Goal: Task Accomplishment & Management: Complete application form

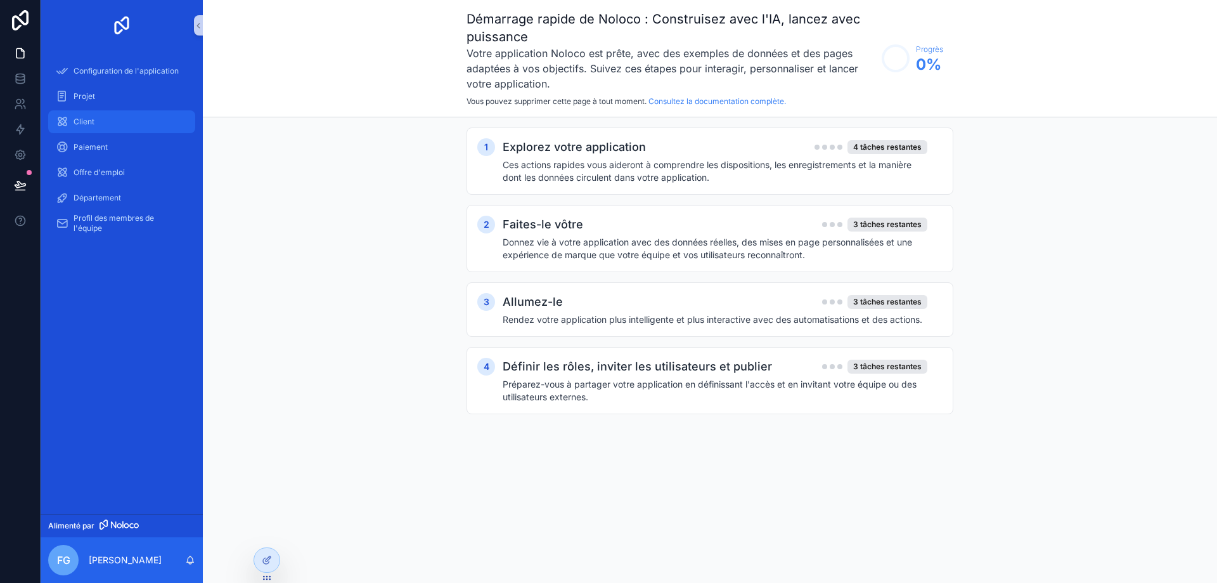
click at [86, 119] on font "Client" at bounding box center [84, 122] width 21 height 10
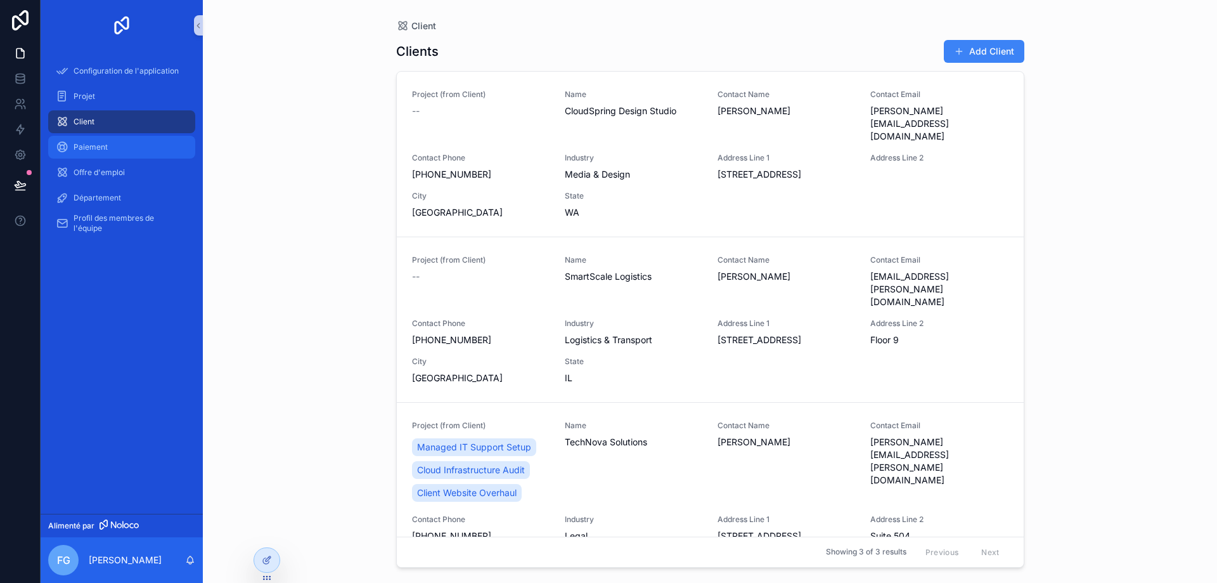
click at [85, 143] on font "Paiement" at bounding box center [91, 147] width 34 height 10
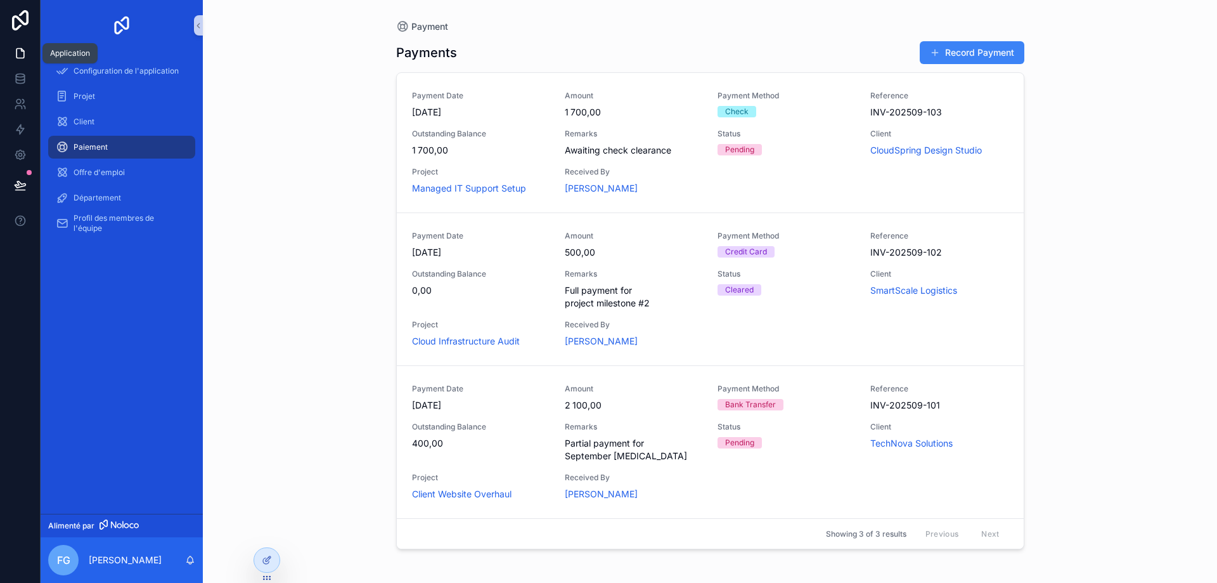
click at [21, 54] on icon at bounding box center [20, 53] width 13 height 13
click at [108, 227] on span "Profil des membres de l'équipe" at bounding box center [128, 223] width 109 height 20
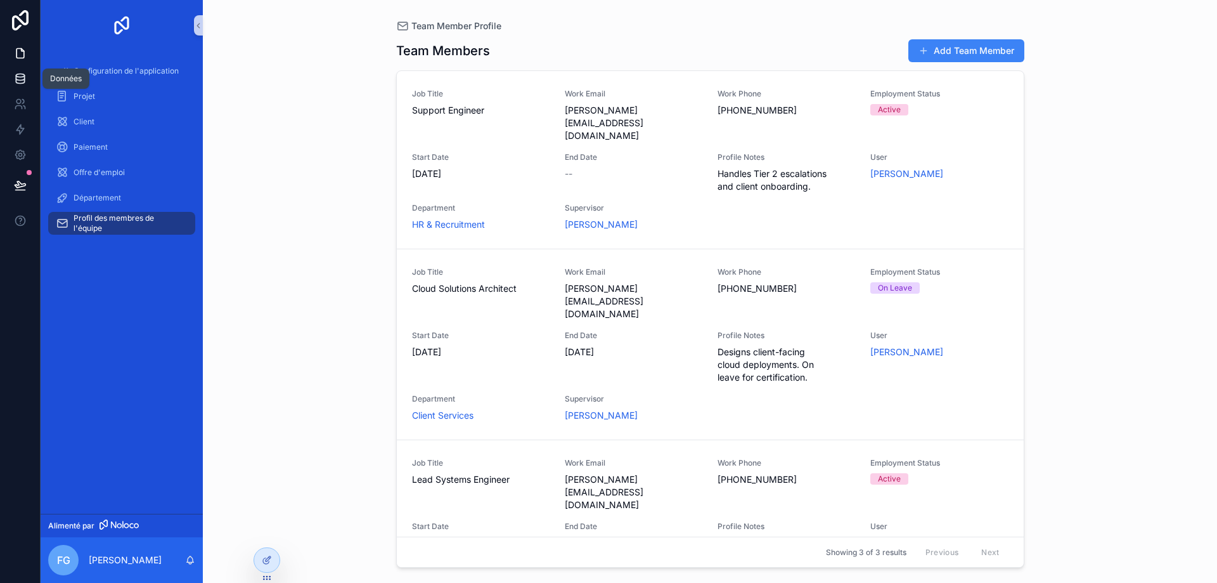
click at [16, 76] on icon at bounding box center [20, 77] width 8 height 5
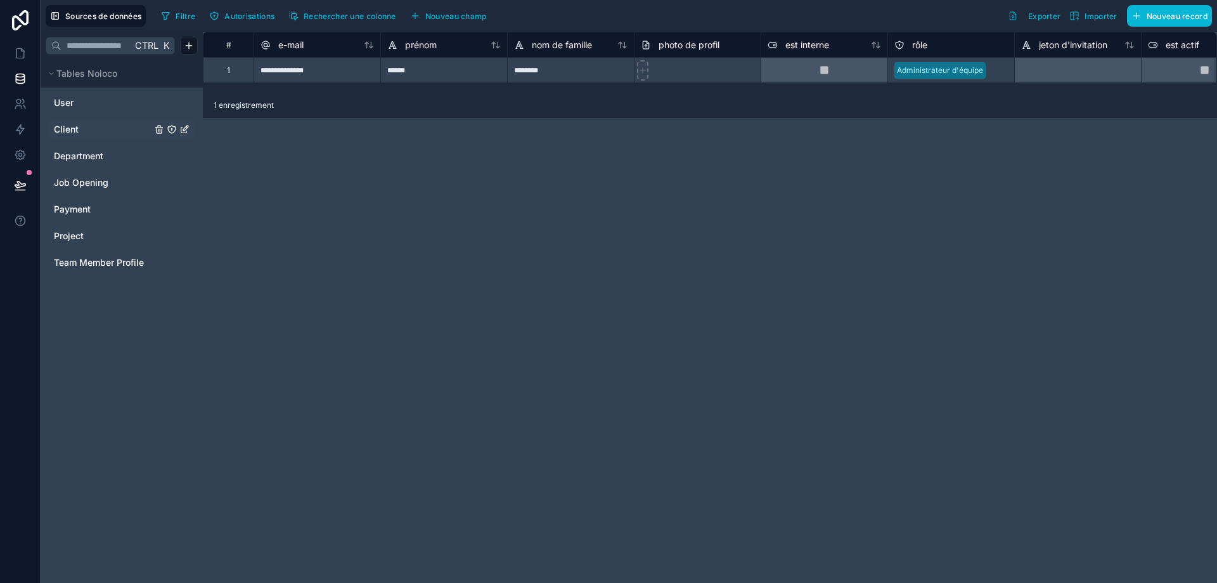
click at [86, 127] on link "Client" at bounding box center [103, 129] width 98 height 13
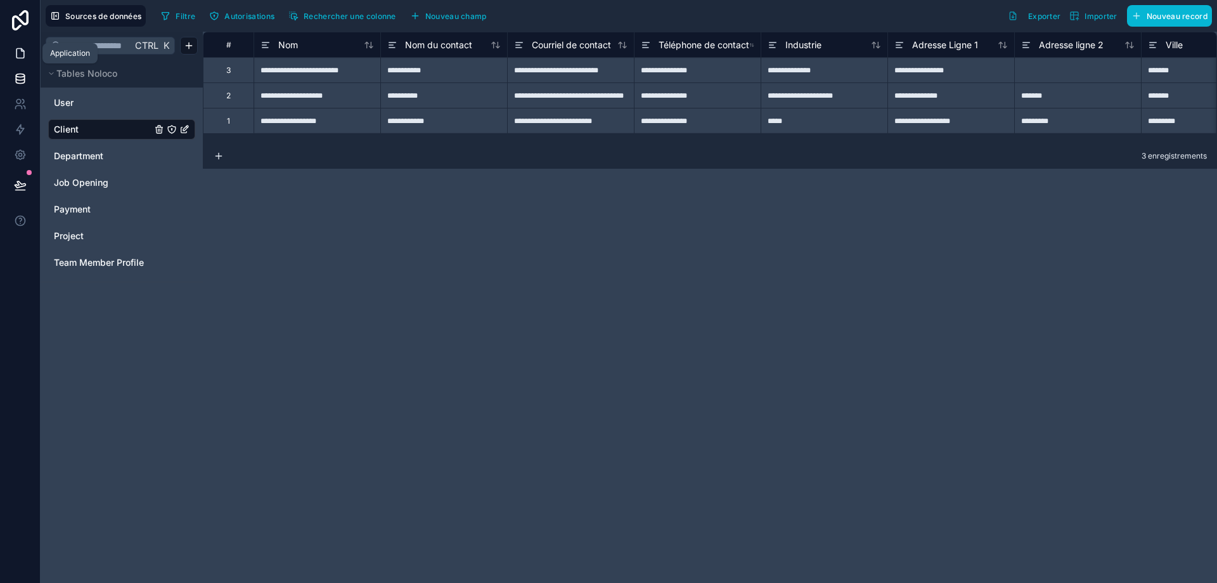
click at [20, 49] on icon at bounding box center [20, 54] width 8 height 10
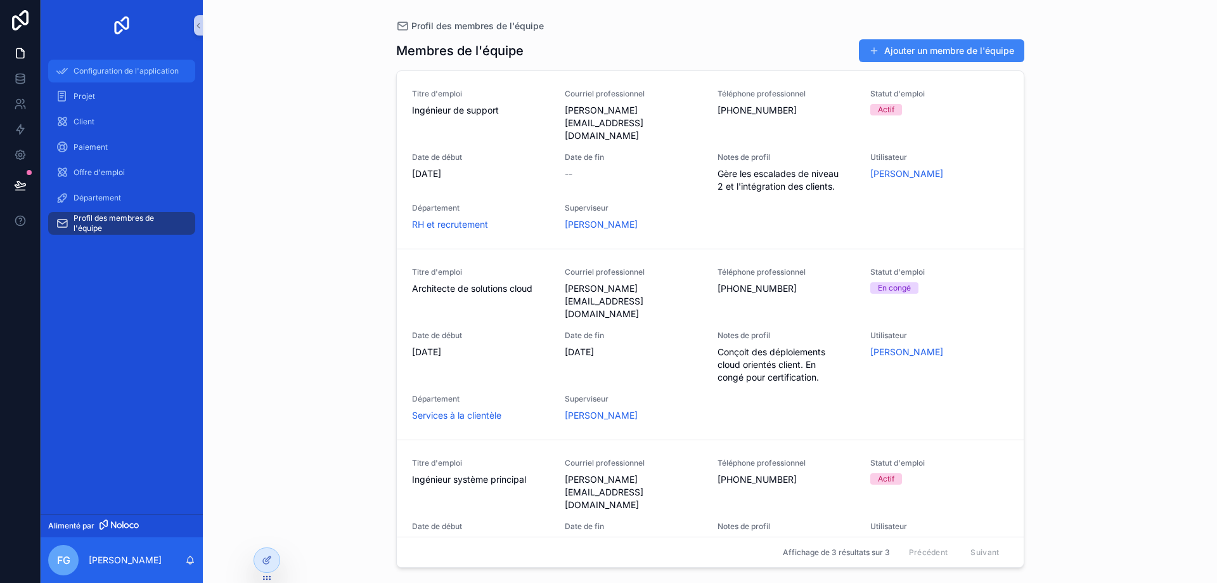
click at [112, 71] on font "Configuration de l'application" at bounding box center [126, 71] width 105 height 10
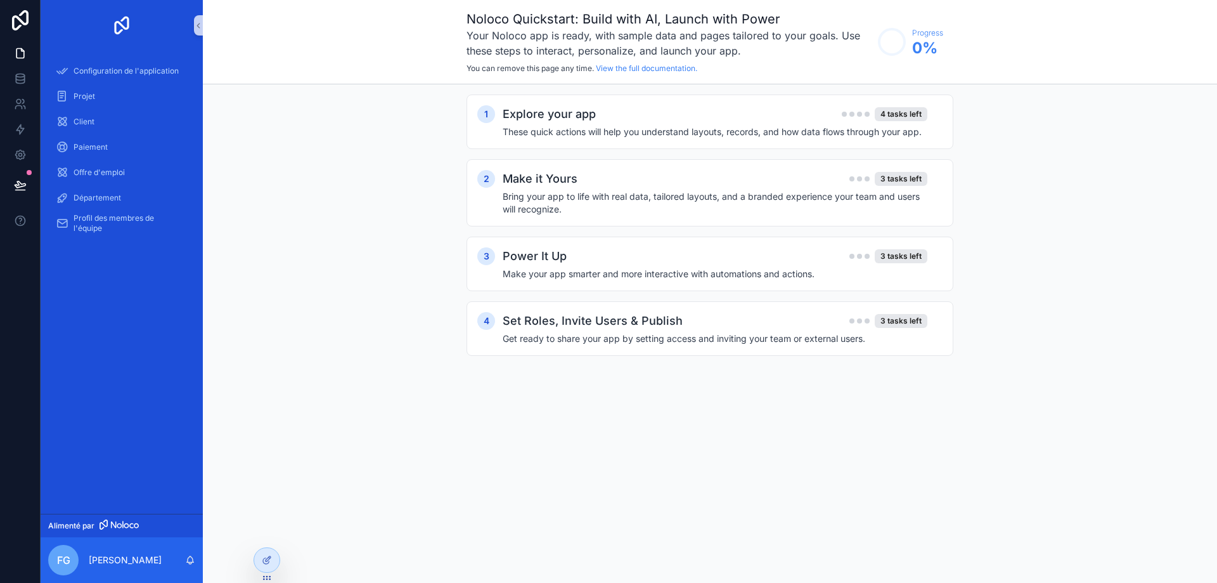
click at [352, 195] on div "1 Explore your app 4 tasks left These quick actions will help you understand la…" at bounding box center [710, 237] width 1014 height 307
click at [197, 21] on icon "scrollable content" at bounding box center [198, 26] width 9 height 10
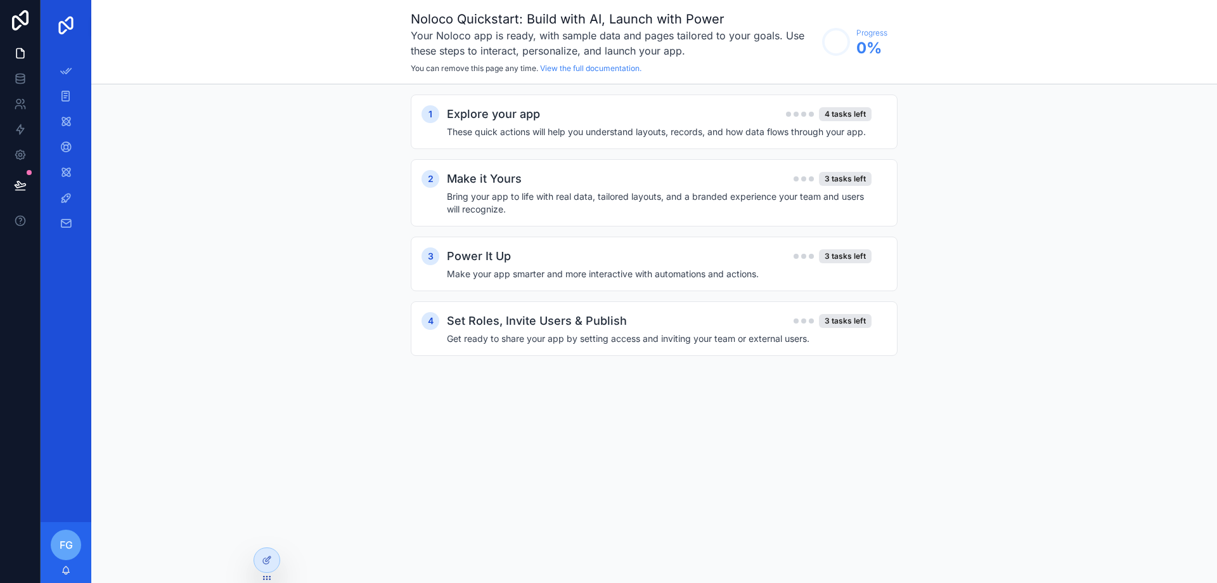
click at [67, 23] on img "scrollable content" at bounding box center [66, 25] width 20 height 20
click at [80, 25] on link "scrollable content" at bounding box center [66, 25] width 36 height 20
click at [67, 22] on img "scrollable content" at bounding box center [66, 25] width 20 height 20
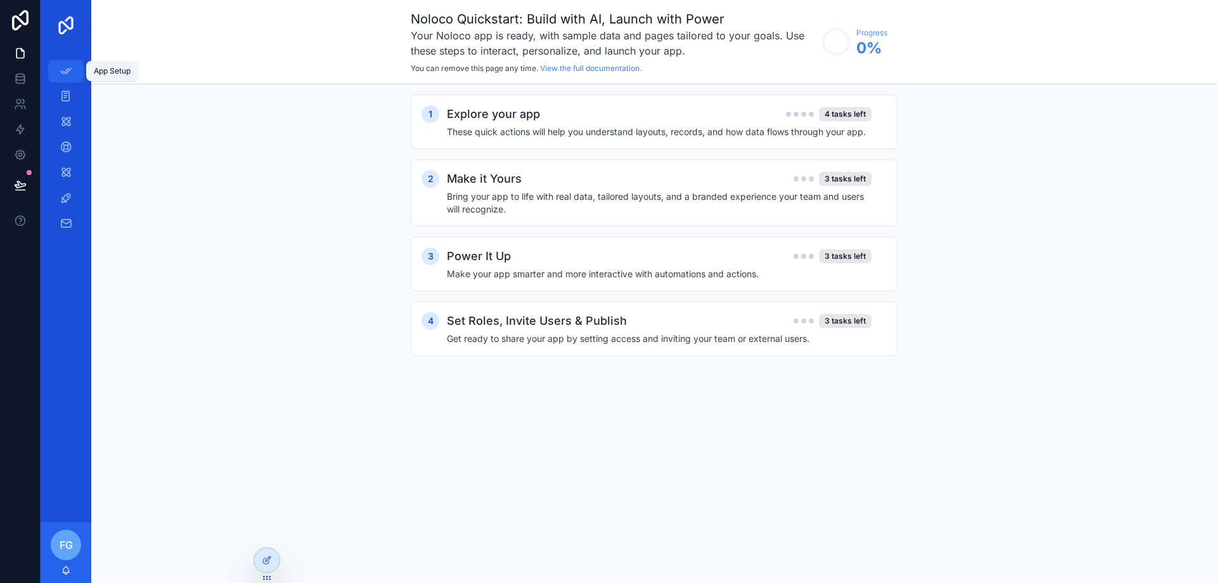
click at [68, 74] on icon "scrollable content" at bounding box center [66, 71] width 13 height 13
click at [16, 56] on icon at bounding box center [20, 54] width 8 height 10
click at [22, 51] on icon at bounding box center [22, 50] width 3 height 3
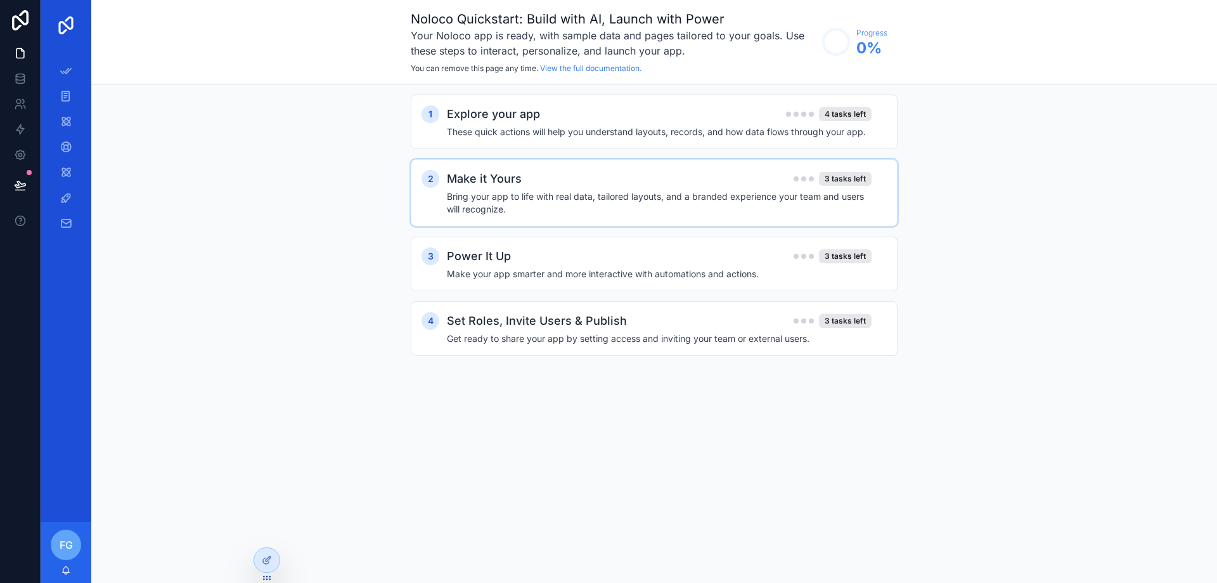
click at [493, 193] on h4 "Bring your app to life with real data, tailored layouts, and a branded experien…" at bounding box center [659, 202] width 425 height 25
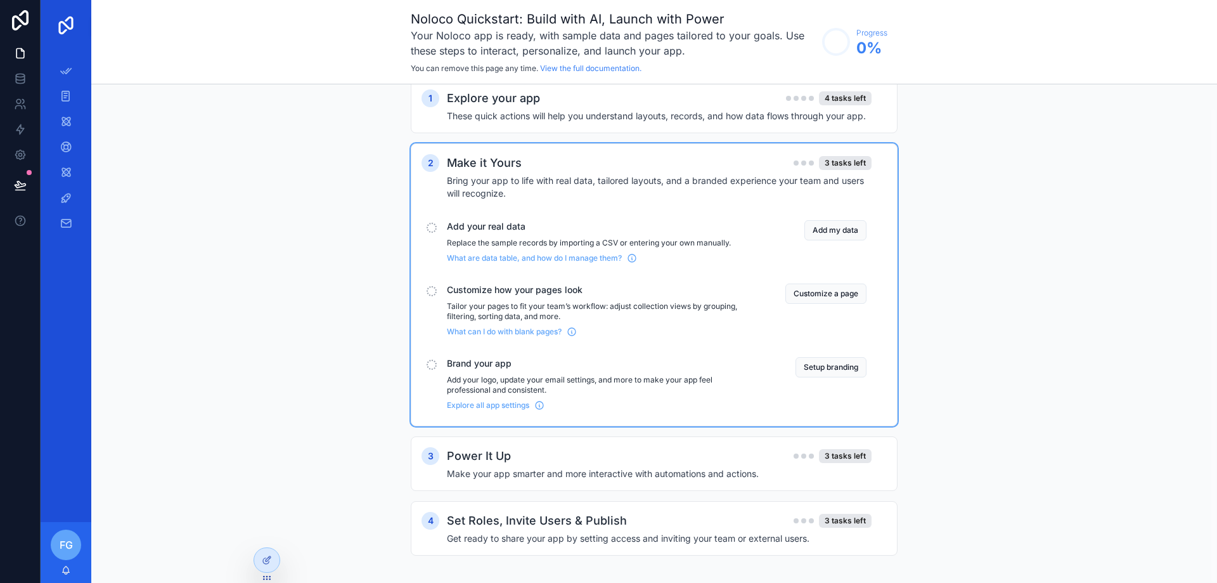
scroll to position [24, 0]
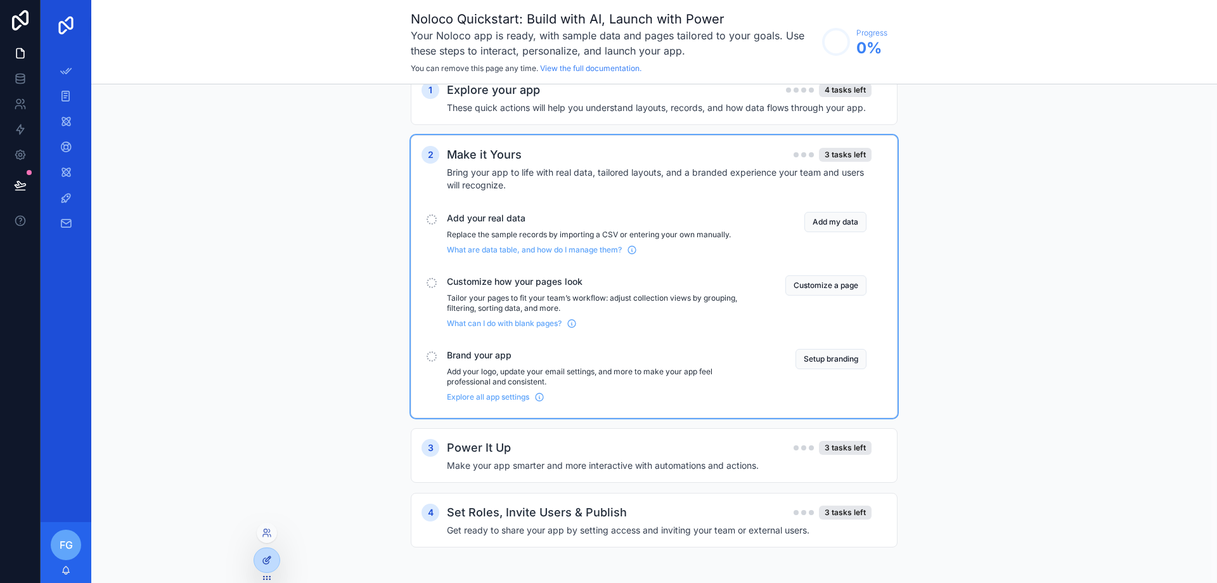
click at [259, 561] on div at bounding box center [266, 560] width 25 height 24
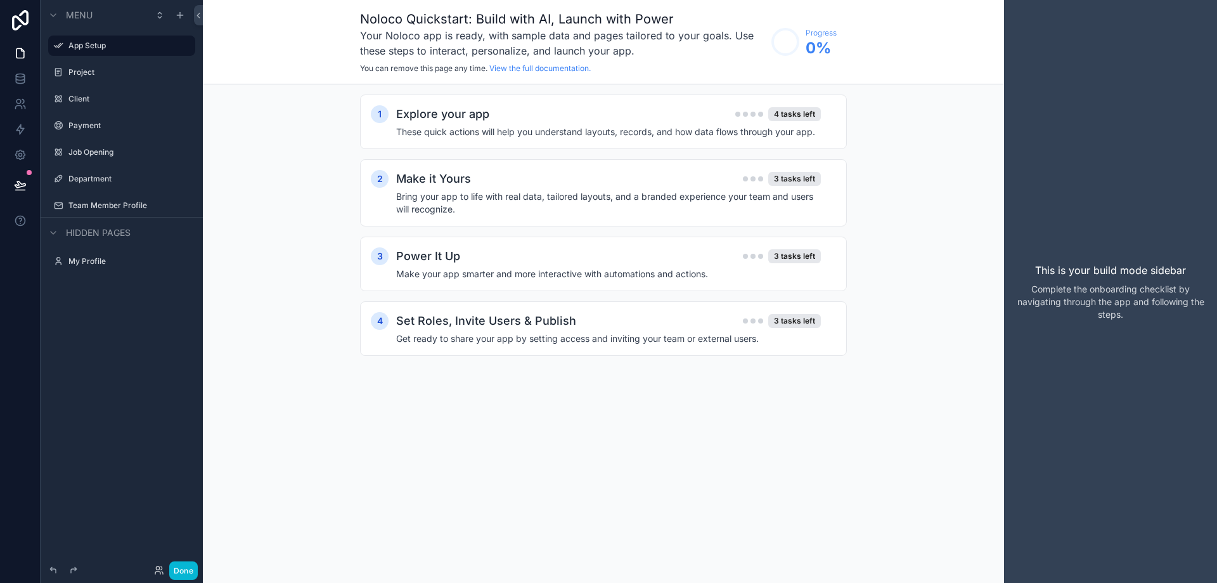
click at [268, 555] on div "Noloco Quickstart: Build with AI, Launch with Power Your Noloco app is ready, w…" at bounding box center [603, 291] width 801 height 583
click at [144, 11] on div "Menu" at bounding box center [122, 15] width 162 height 30
click at [50, 11] on icon "scrollable content" at bounding box center [53, 15] width 10 height 10
click at [52, 12] on icon "scrollable content" at bounding box center [53, 15] width 10 height 10
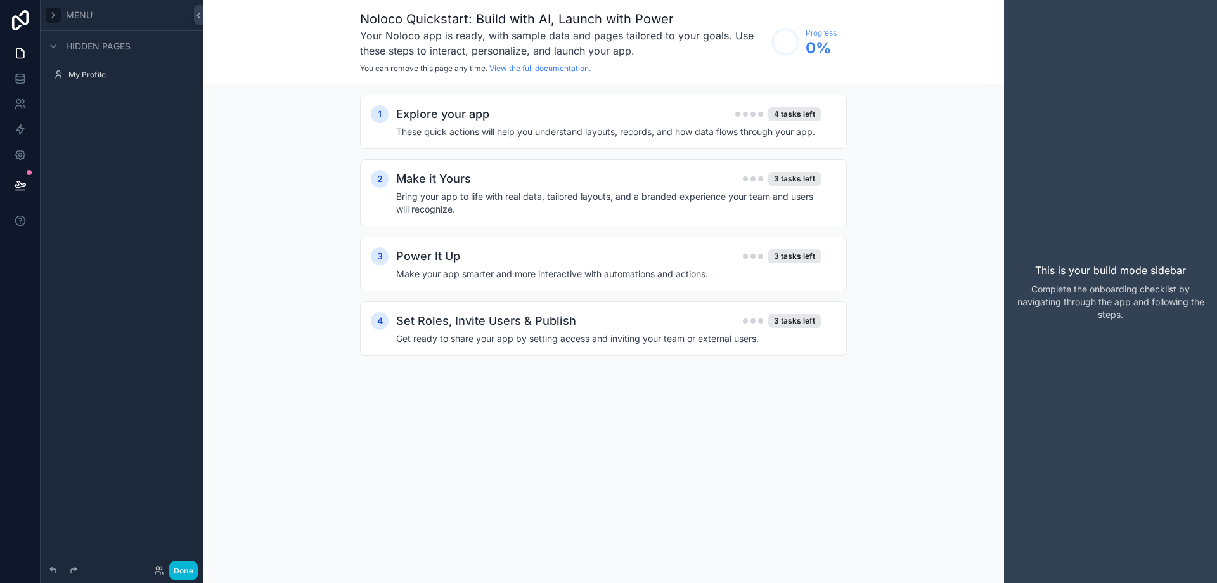
click at [52, 12] on icon "scrollable content" at bounding box center [53, 15] width 10 height 10
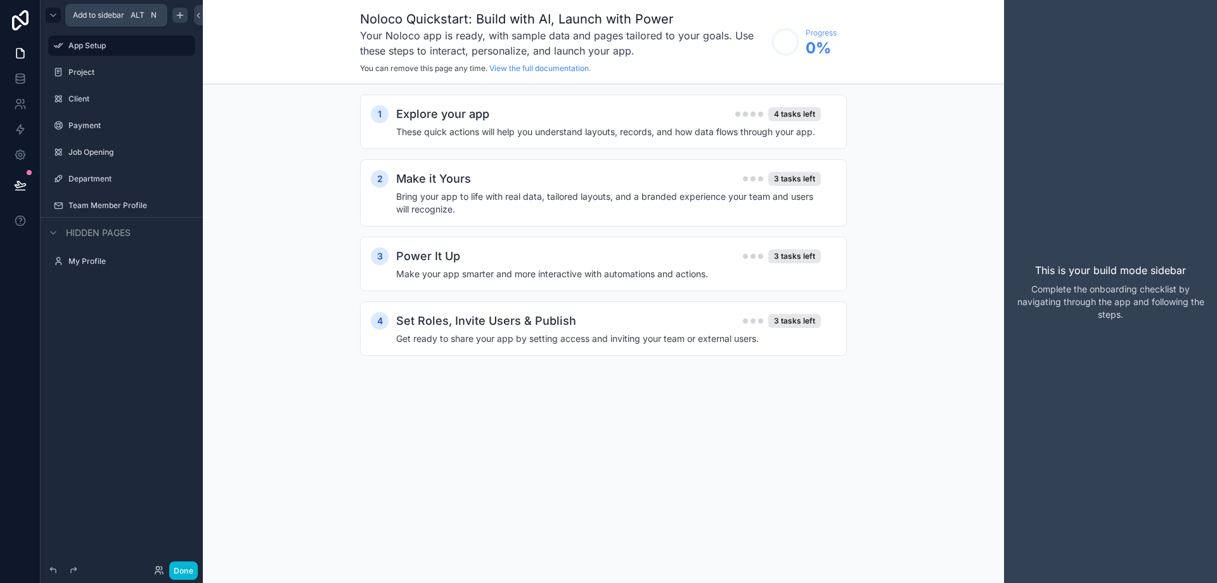
click at [179, 13] on icon "scrollable content" at bounding box center [180, 15] width 10 height 10
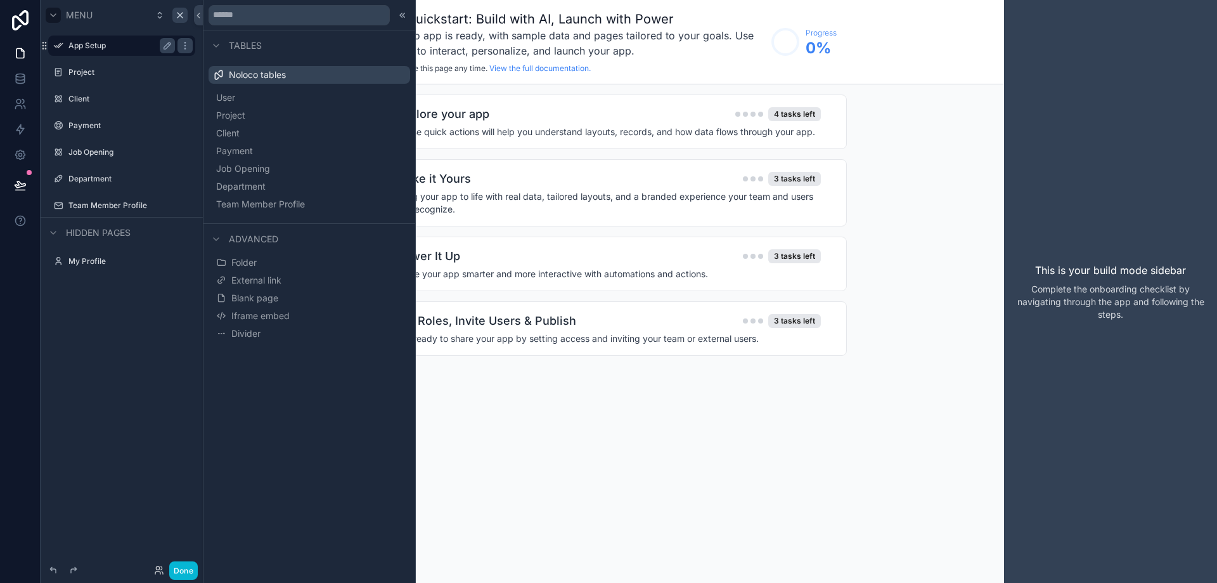
click at [98, 50] on label "App Setup" at bounding box center [118, 46] width 101 height 10
click at [165, 46] on icon "scrollable content" at bounding box center [167, 46] width 10 height 10
click at [165, 46] on icon "scrollable content" at bounding box center [167, 46] width 6 height 4
click at [86, 70] on label "Project" at bounding box center [118, 72] width 101 height 10
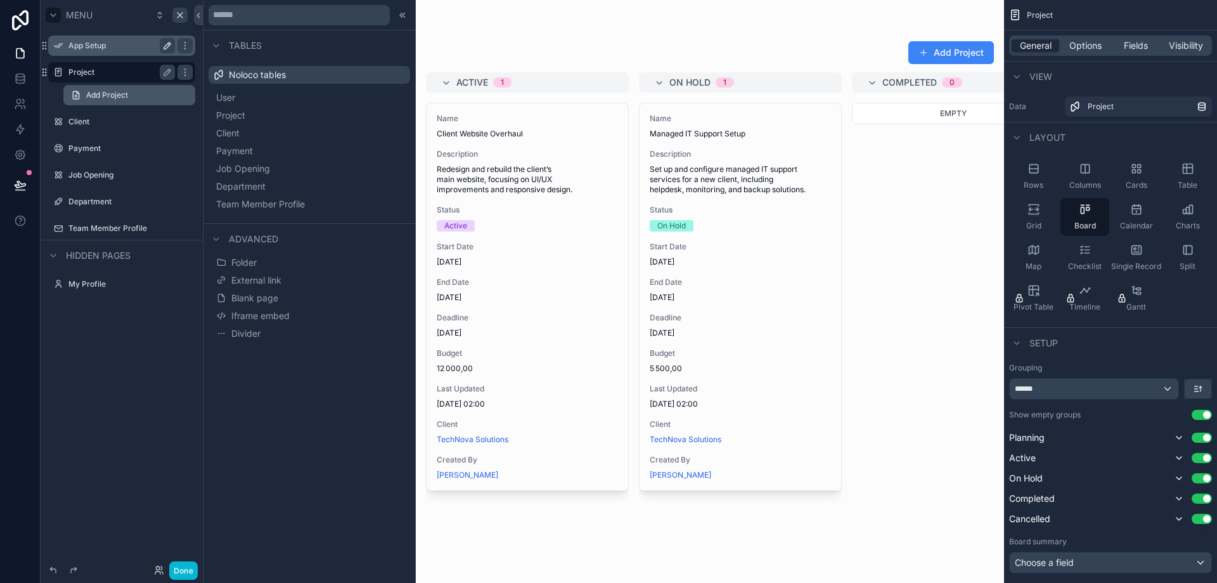
click at [97, 93] on span "Add Project" at bounding box center [107, 95] width 42 height 10
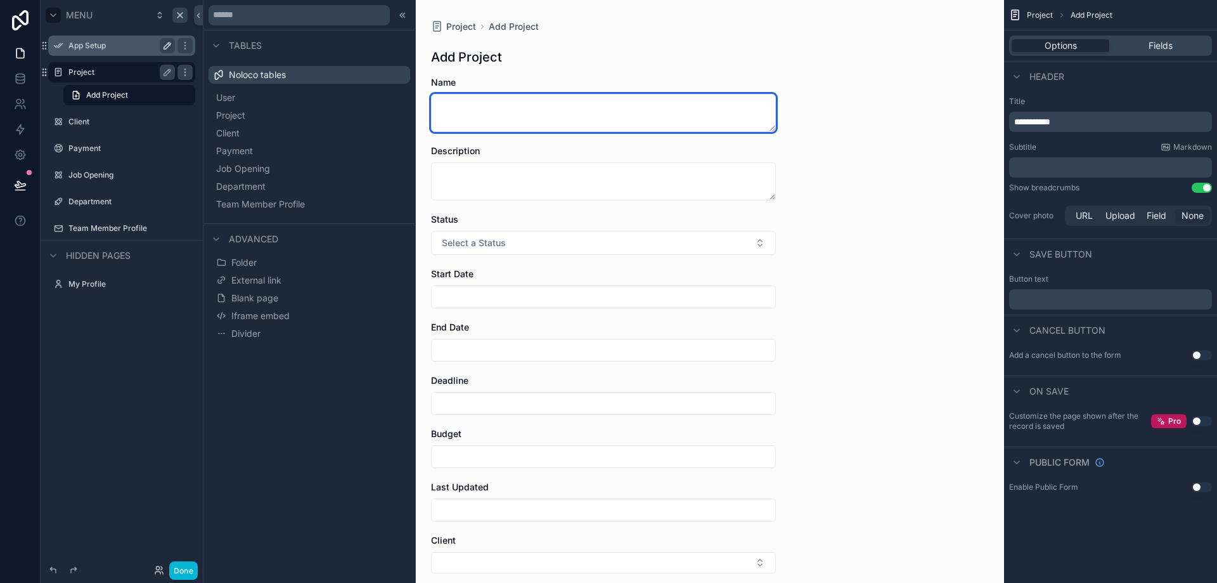
click at [515, 117] on textarea "scrollable content" at bounding box center [603, 113] width 345 height 38
click at [515, 115] on textarea "scrollable content" at bounding box center [603, 113] width 345 height 38
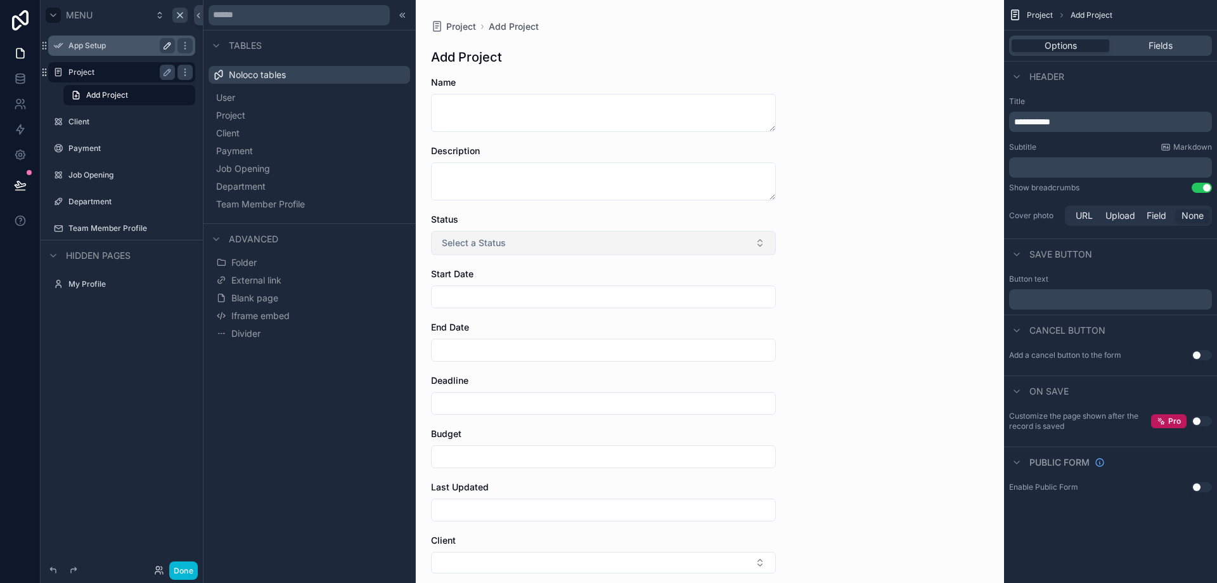
click at [493, 238] on span "Select a Status" at bounding box center [474, 242] width 64 height 13
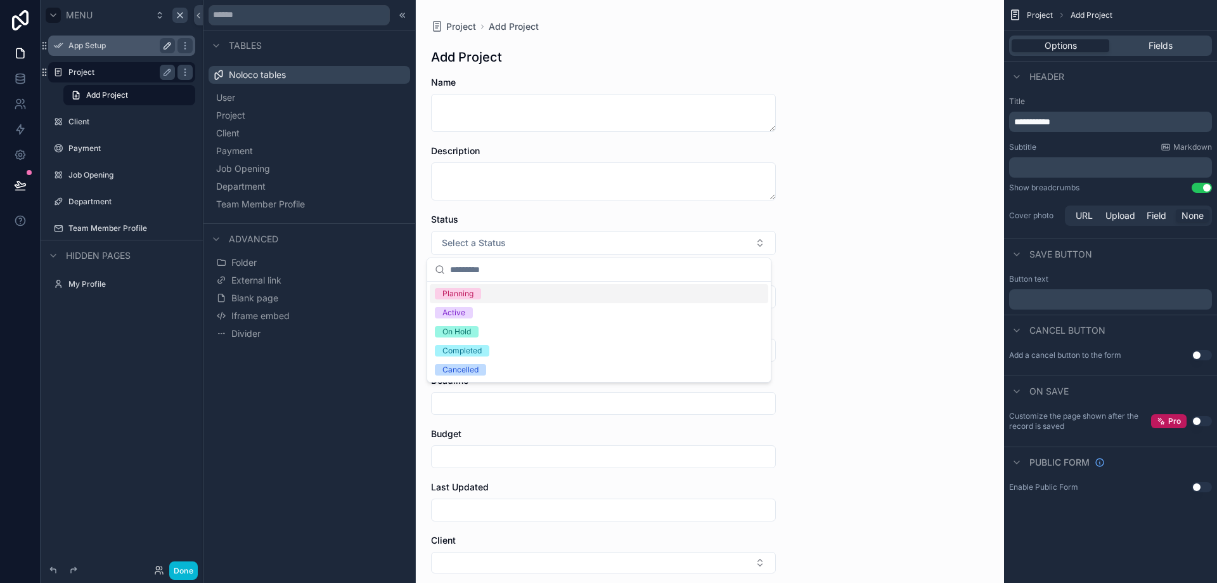
click at [468, 295] on div "Planning" at bounding box center [457, 293] width 31 height 11
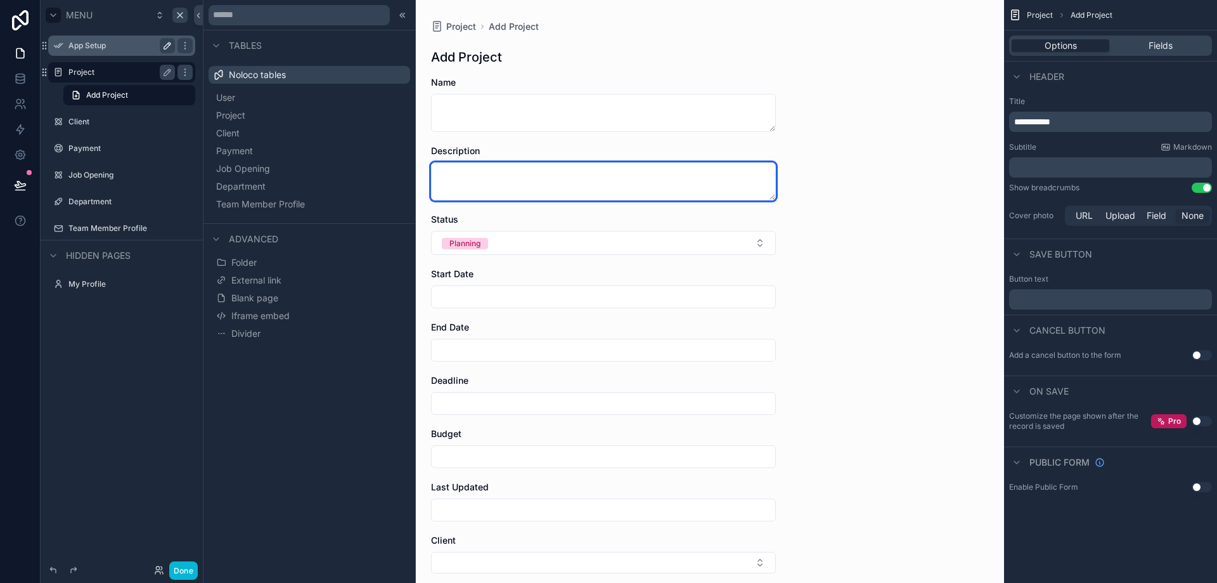
click at [446, 185] on textarea "scrollable content" at bounding box center [603, 181] width 345 height 38
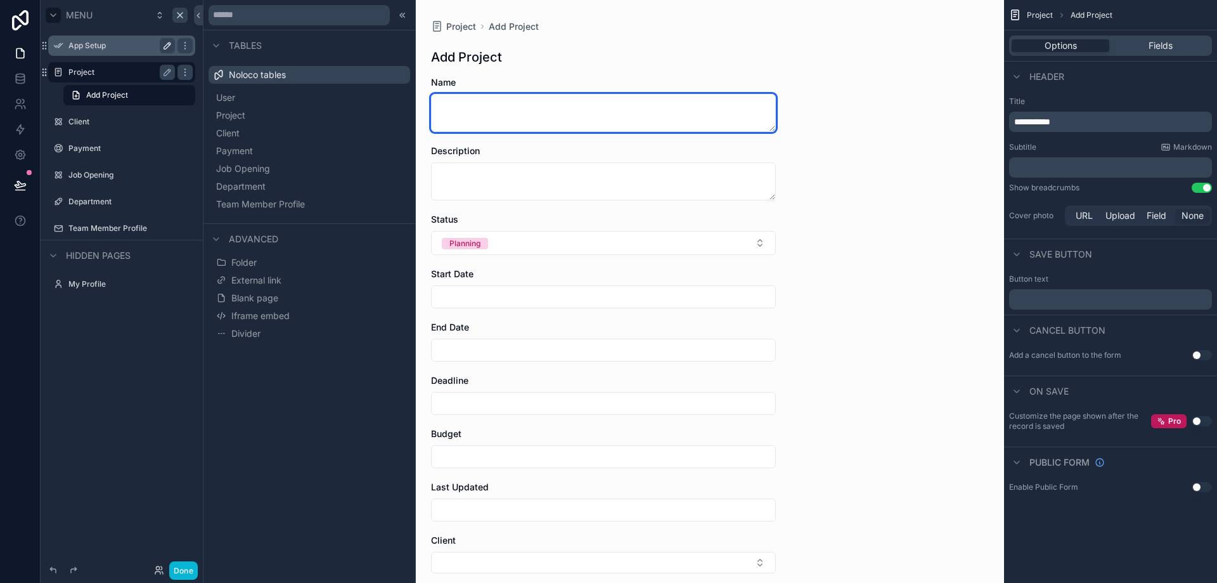
click at [476, 106] on textarea "scrollable content" at bounding box center [603, 113] width 345 height 38
click at [504, 104] on textarea "**********" at bounding box center [603, 113] width 345 height 38
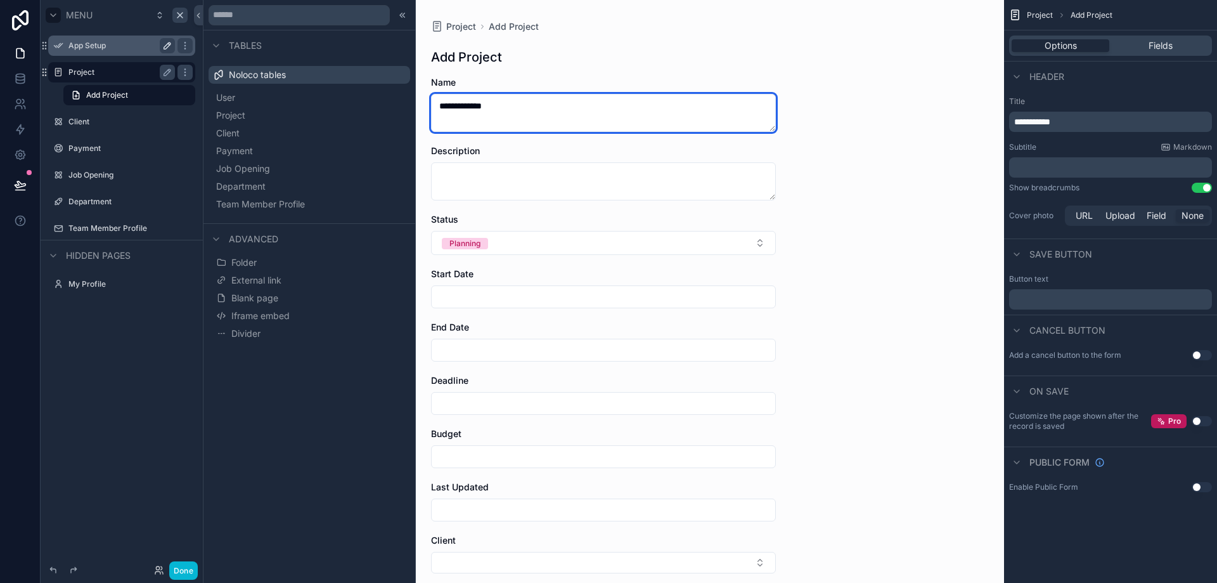
click at [504, 104] on textarea "**********" at bounding box center [603, 113] width 345 height 38
type textarea "**********"
click at [620, 157] on div "Description" at bounding box center [603, 151] width 345 height 13
click at [541, 112] on textarea "**********" at bounding box center [603, 113] width 345 height 38
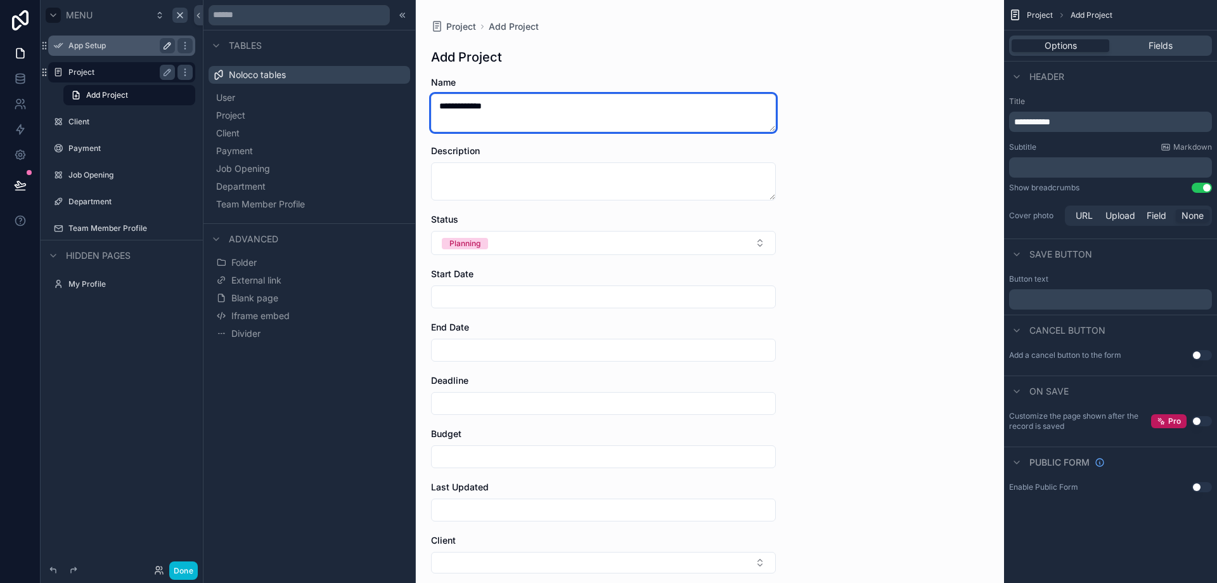
click at [541, 110] on textarea "**********" at bounding box center [603, 113] width 345 height 38
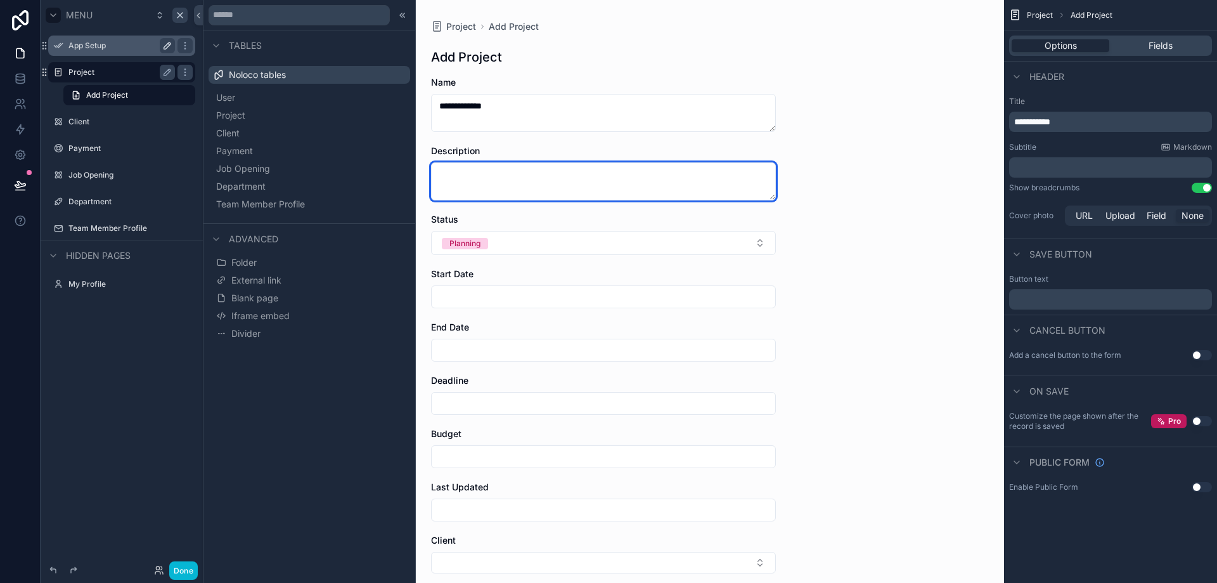
click at [528, 184] on textarea "scrollable content" at bounding box center [603, 181] width 345 height 38
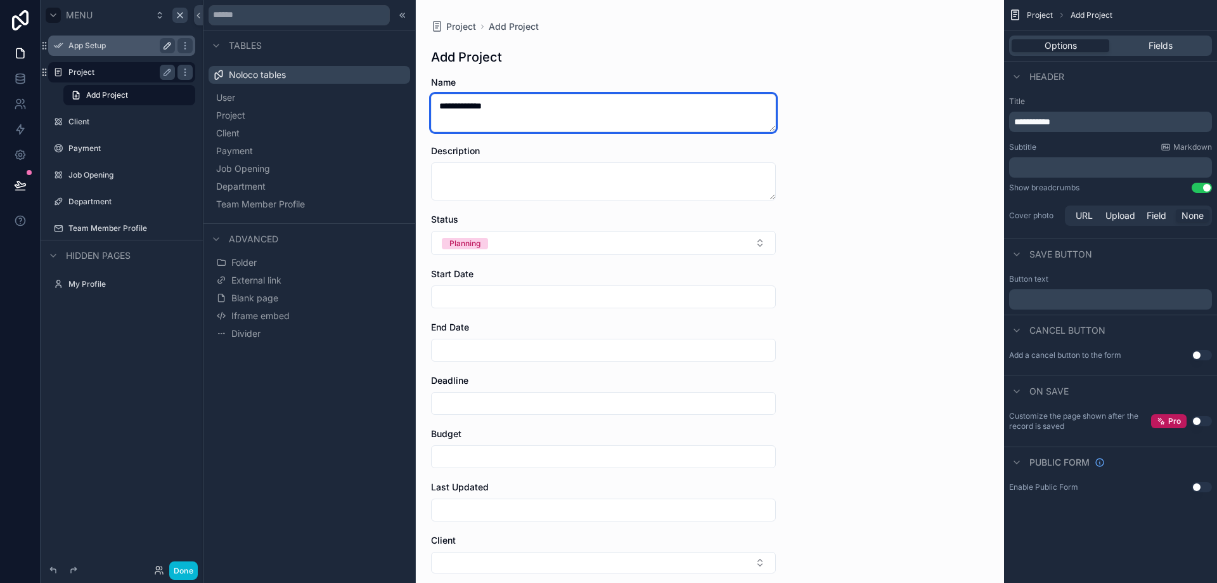
click at [467, 105] on textarea "**********" at bounding box center [603, 113] width 345 height 38
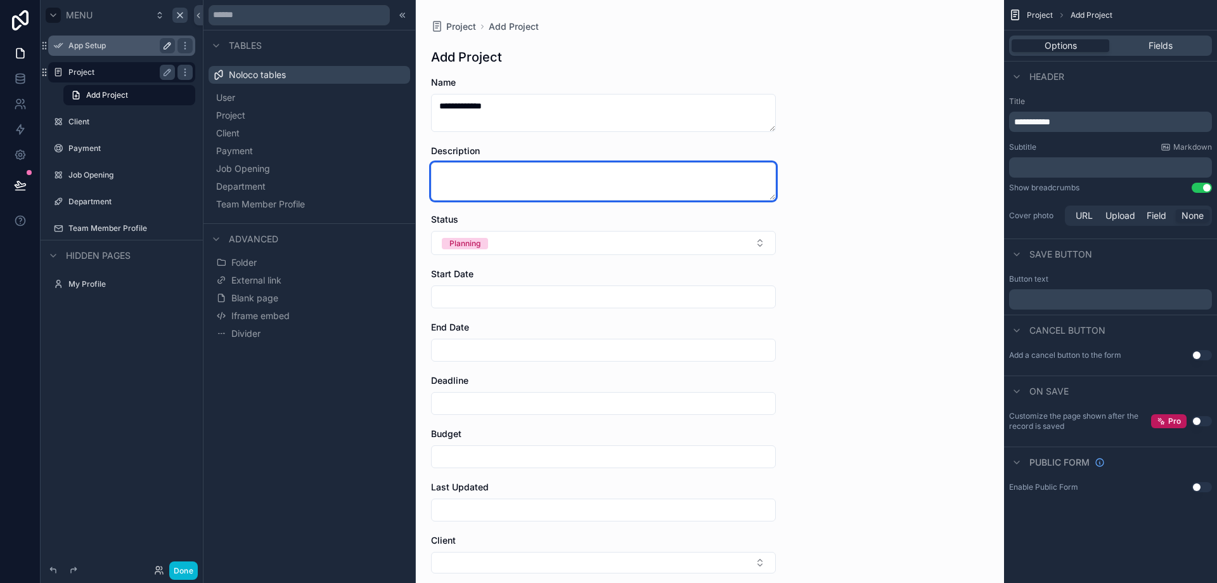
click at [450, 179] on textarea "scrollable content" at bounding box center [603, 181] width 345 height 38
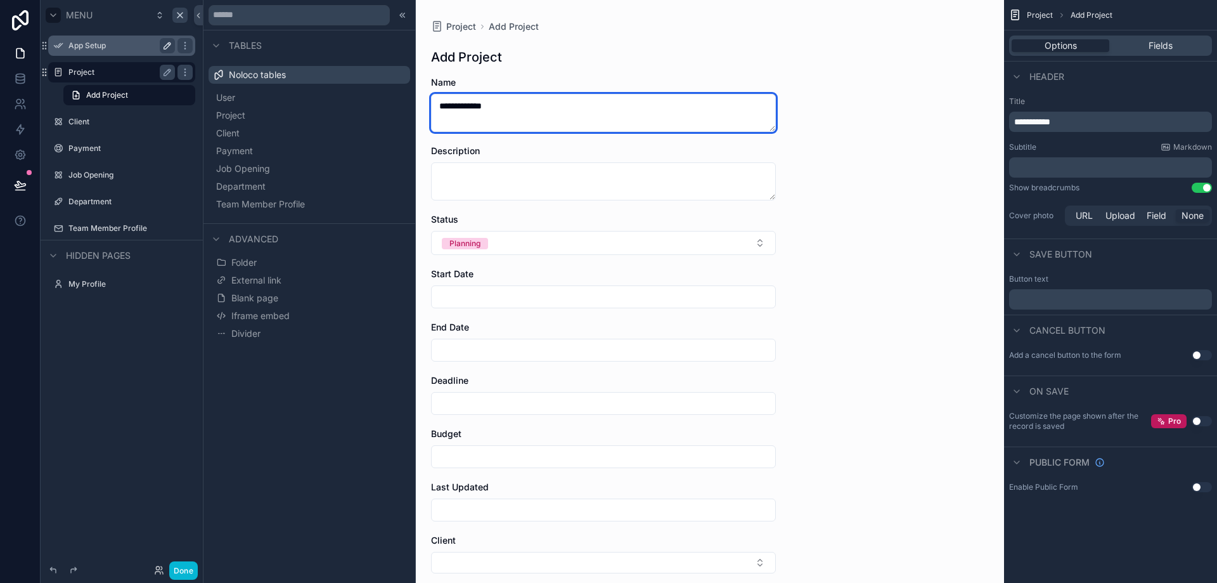
click at [446, 102] on textarea "**********" at bounding box center [603, 113] width 345 height 38
type textarea "**********"
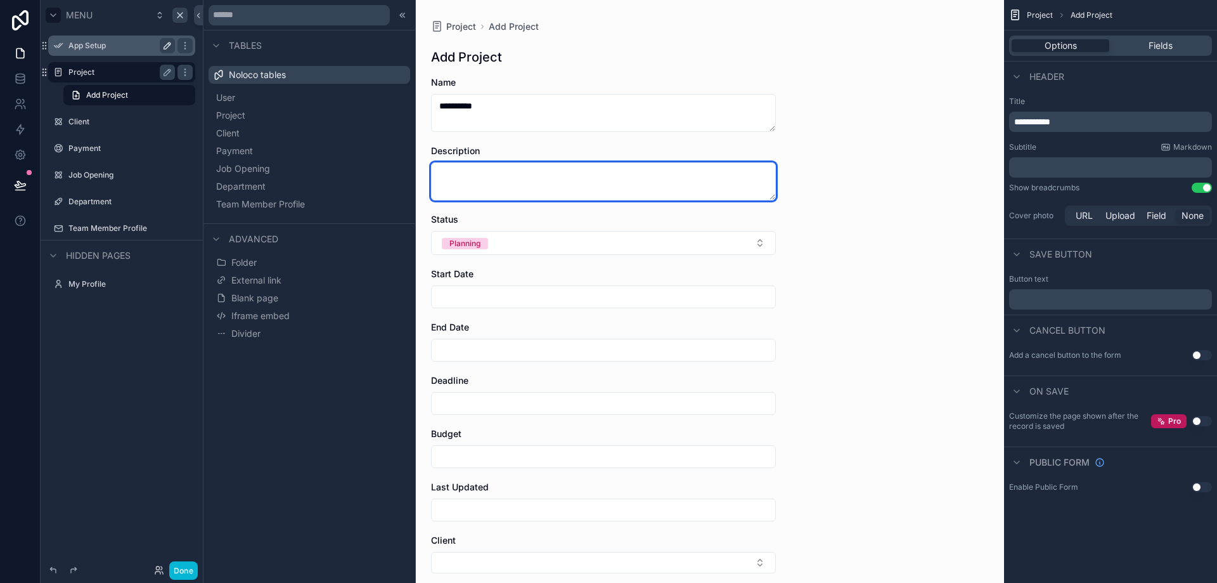
click at [451, 179] on textarea "scrollable content" at bounding box center [603, 181] width 345 height 38
paste textarea "**********"
type textarea "**********"
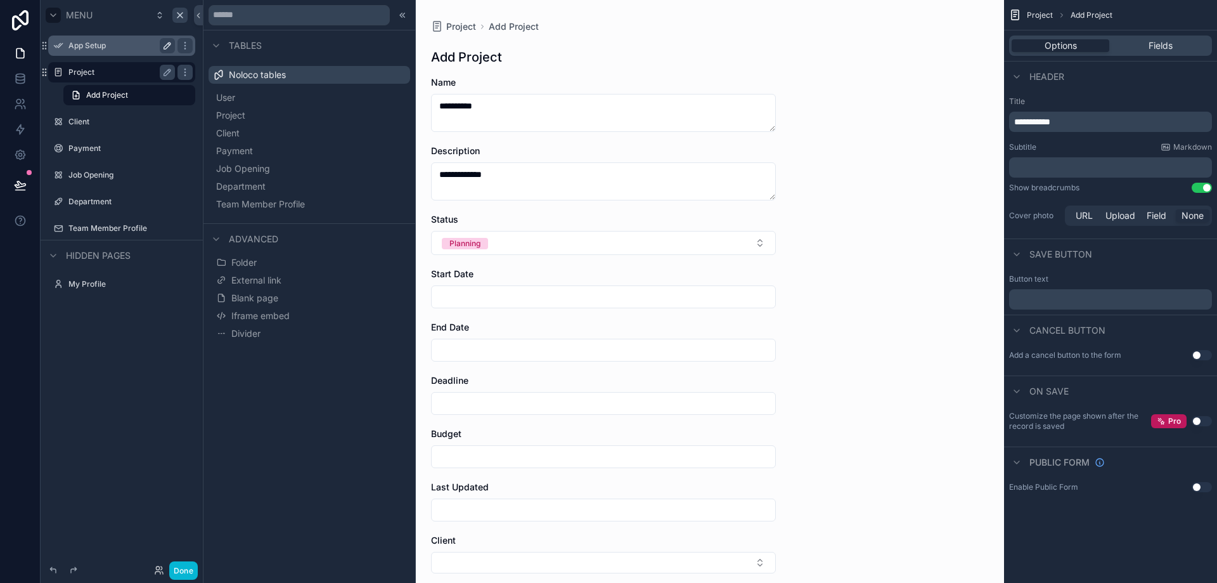
click at [448, 294] on input "scrollable content" at bounding box center [604, 297] width 344 height 18
click at [604, 328] on button "[DATE]" at bounding box center [599, 327] width 50 height 23
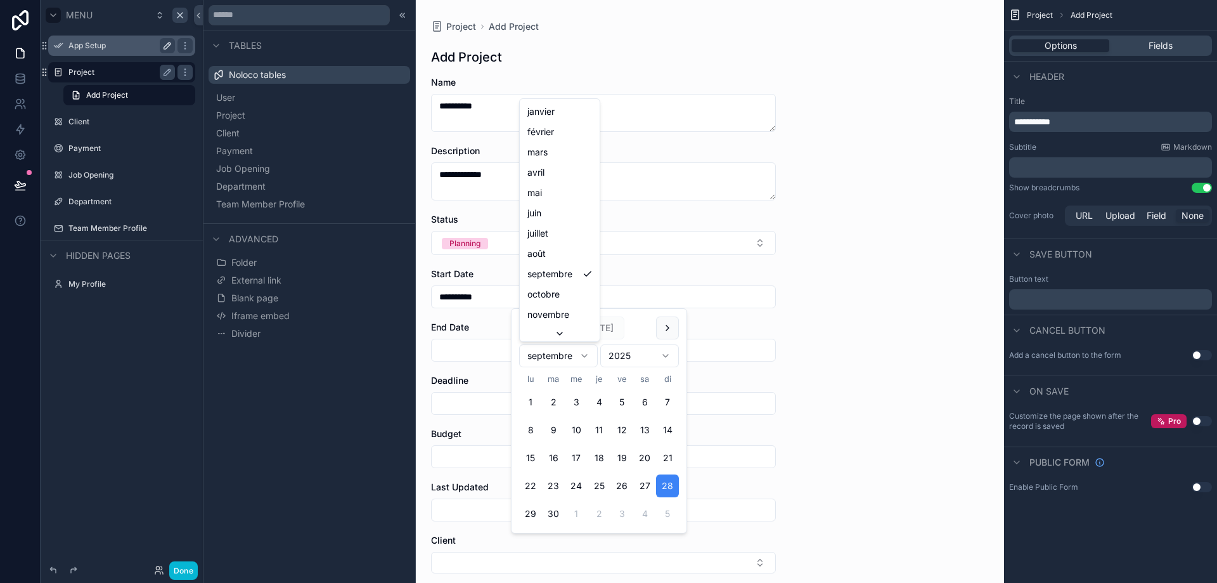
click at [583, 354] on html "**********" at bounding box center [608, 291] width 1217 height 583
click at [672, 398] on button "5" at bounding box center [667, 402] width 23 height 23
type input "**********"
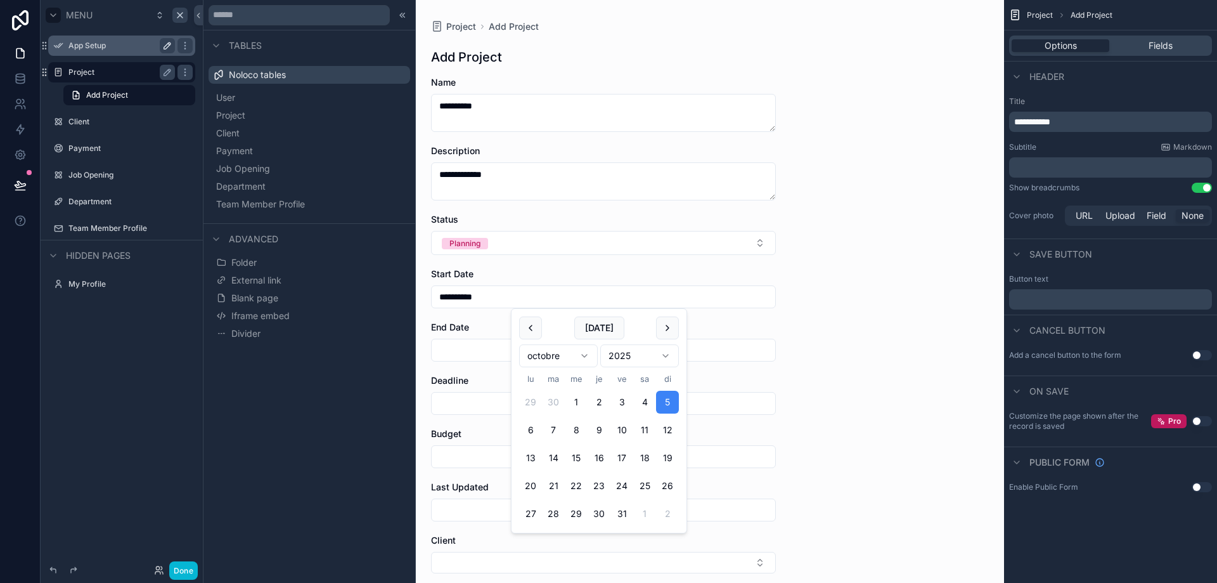
click at [871, 356] on div "**********" at bounding box center [603, 291] width 801 height 583
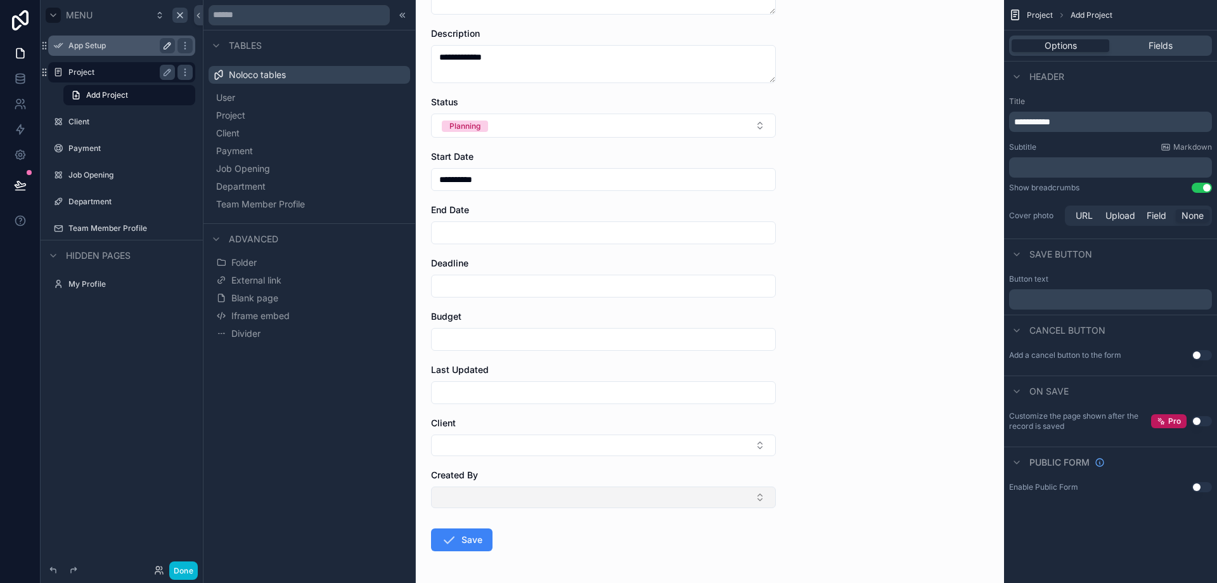
scroll to position [167, 0]
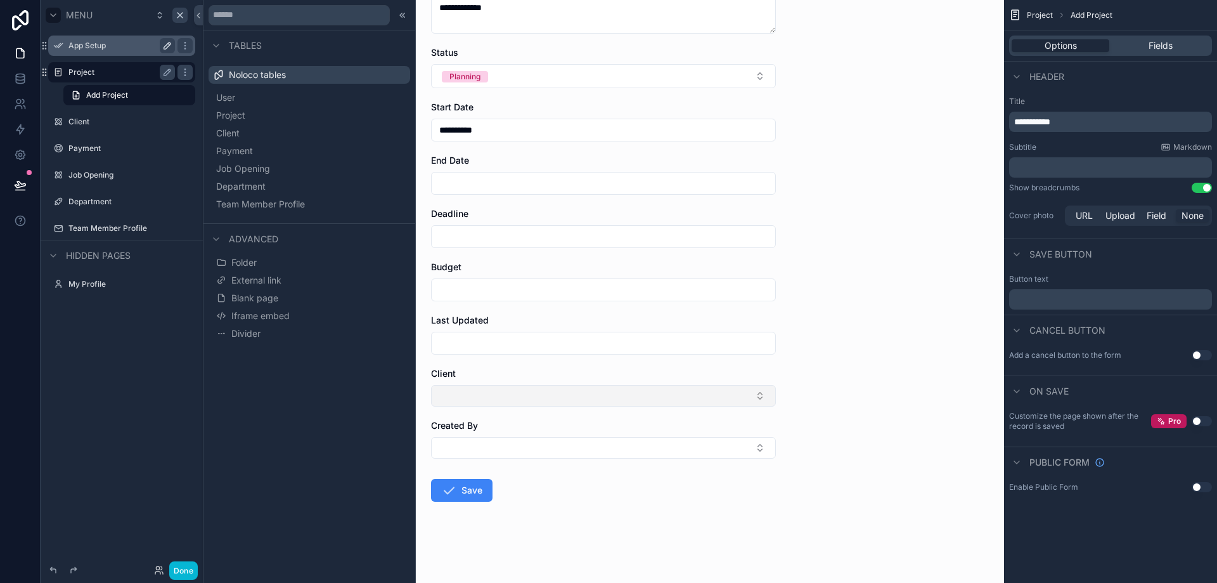
click at [462, 398] on button "Select Button" at bounding box center [603, 396] width 345 height 22
click at [456, 488] on button "Save" at bounding box center [461, 490] width 61 height 23
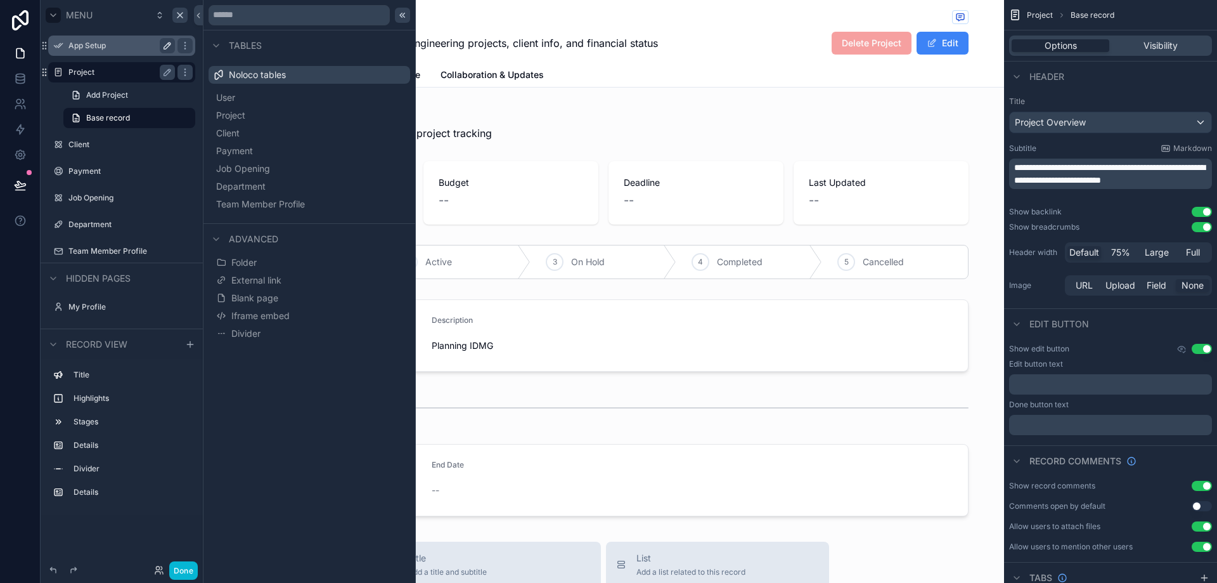
click at [399, 16] on icon at bounding box center [402, 15] width 10 height 10
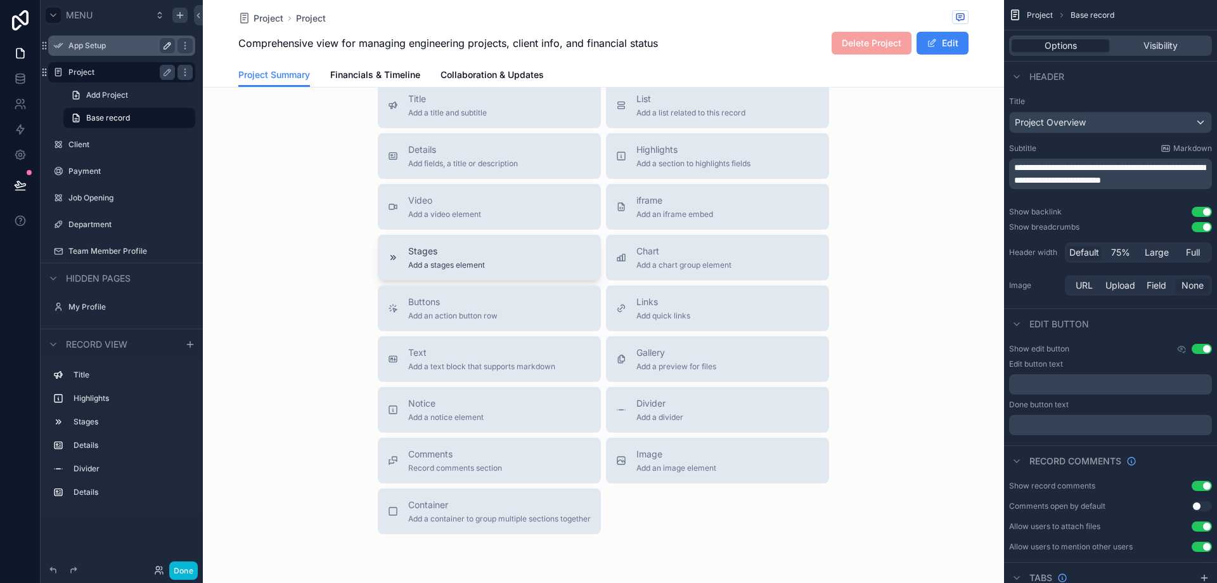
scroll to position [512, 0]
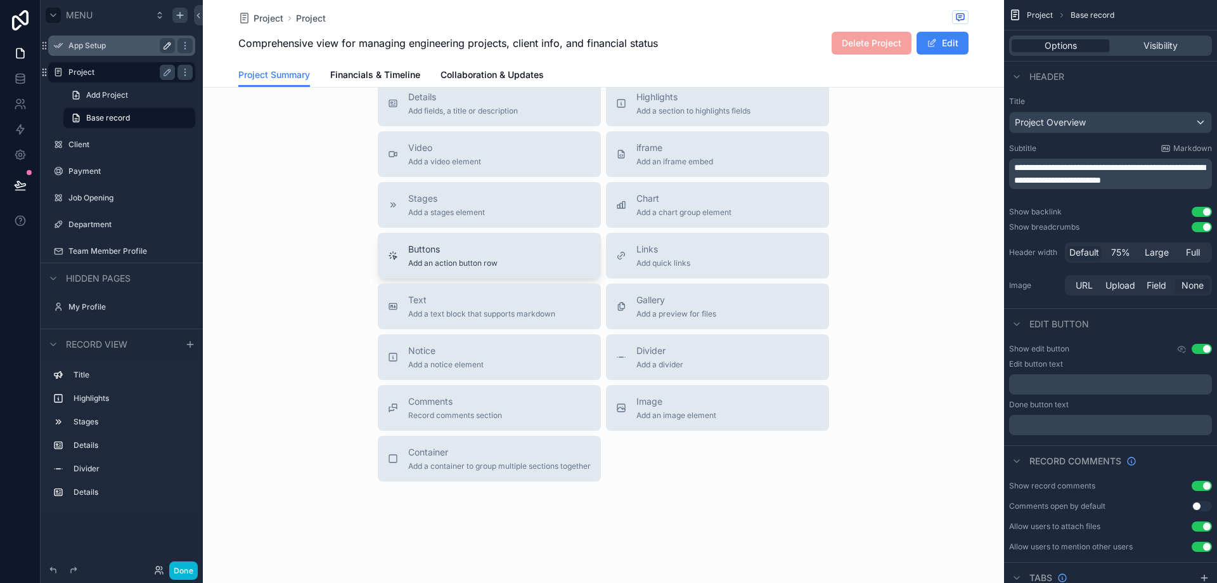
click at [427, 246] on span "Buttons" at bounding box center [452, 249] width 89 height 13
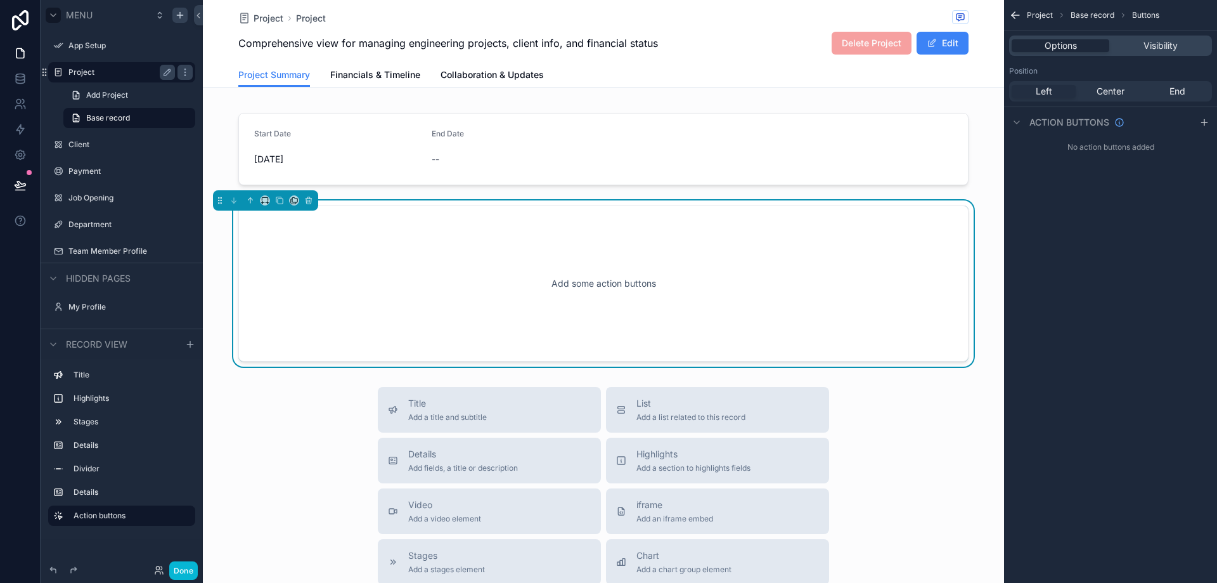
scroll to position [323, 0]
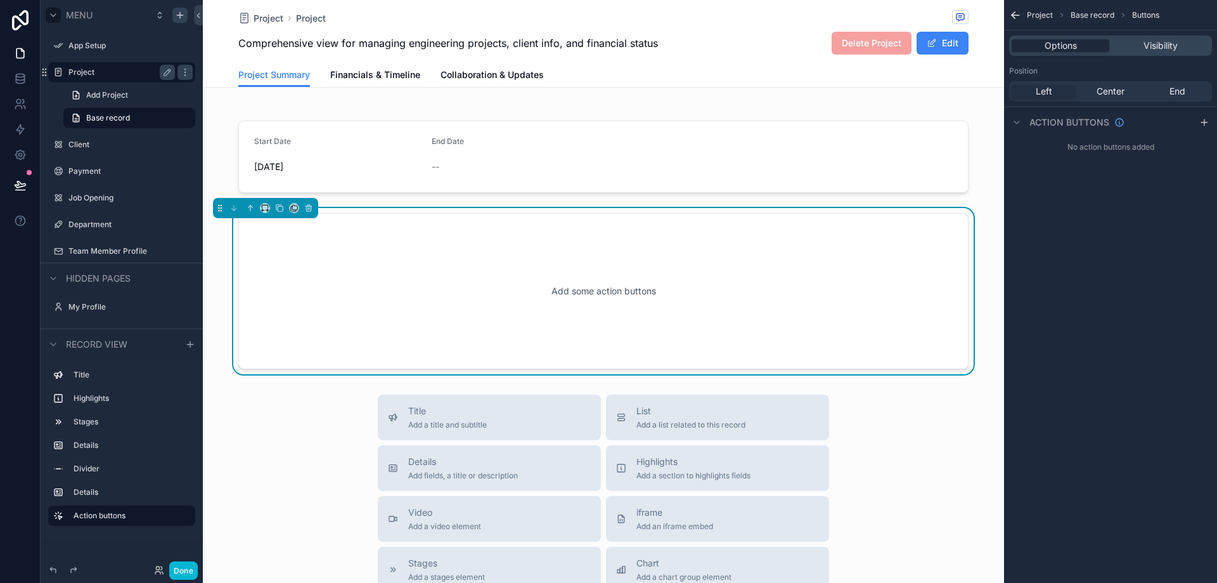
click at [427, 246] on div "Add some action buttons" at bounding box center [603, 291] width 688 height 114
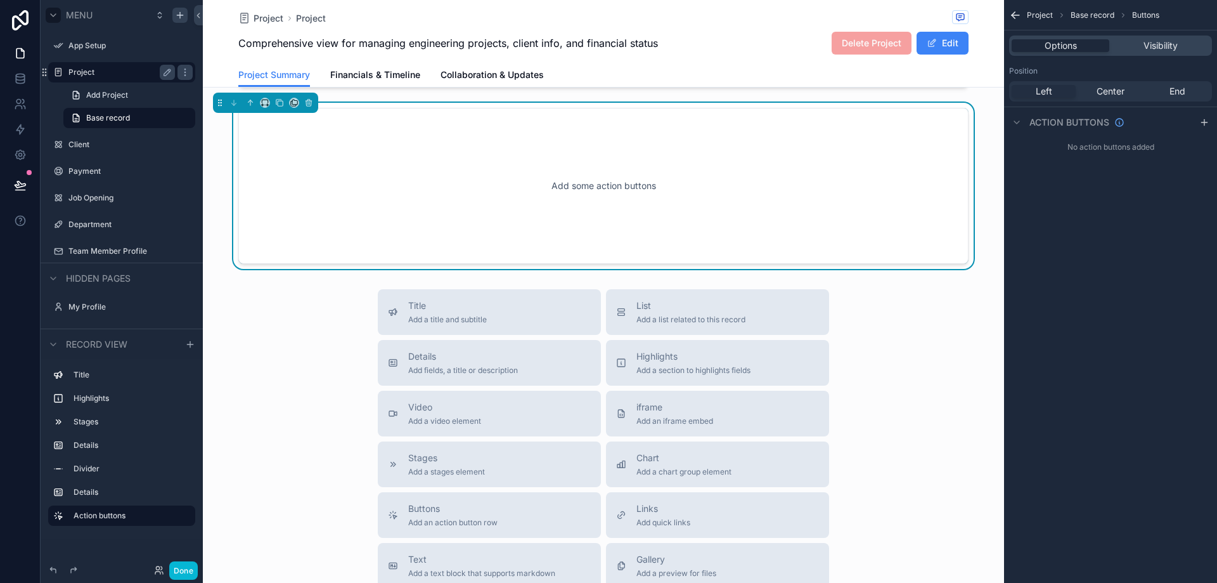
scroll to position [513, 0]
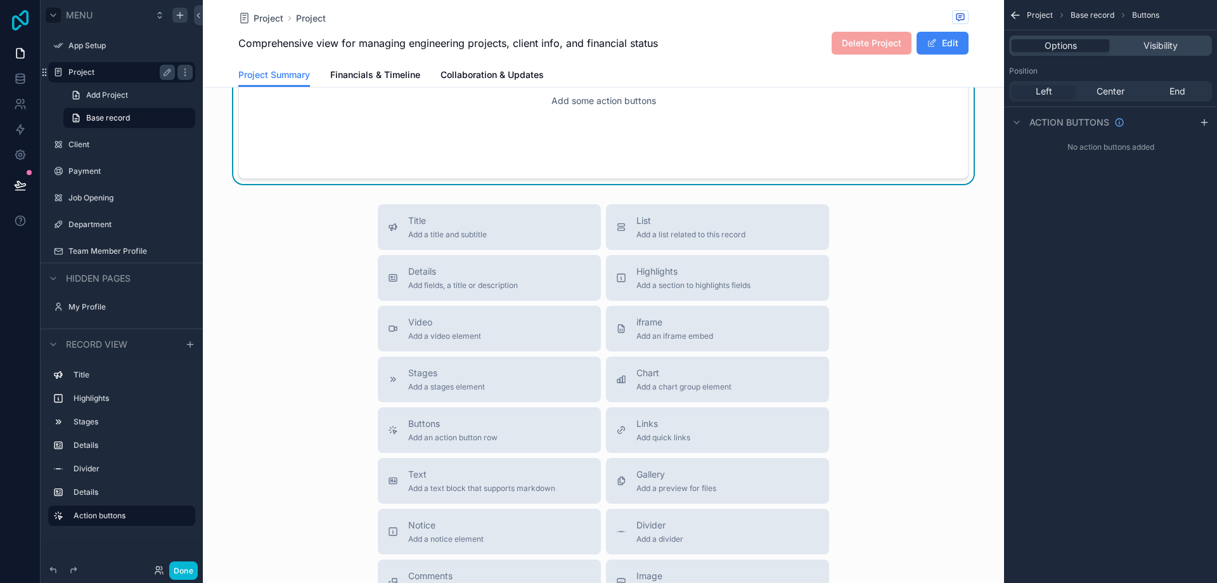
click at [22, 22] on icon at bounding box center [20, 20] width 16 height 20
